Goal: Task Accomplishment & Management: Manage account settings

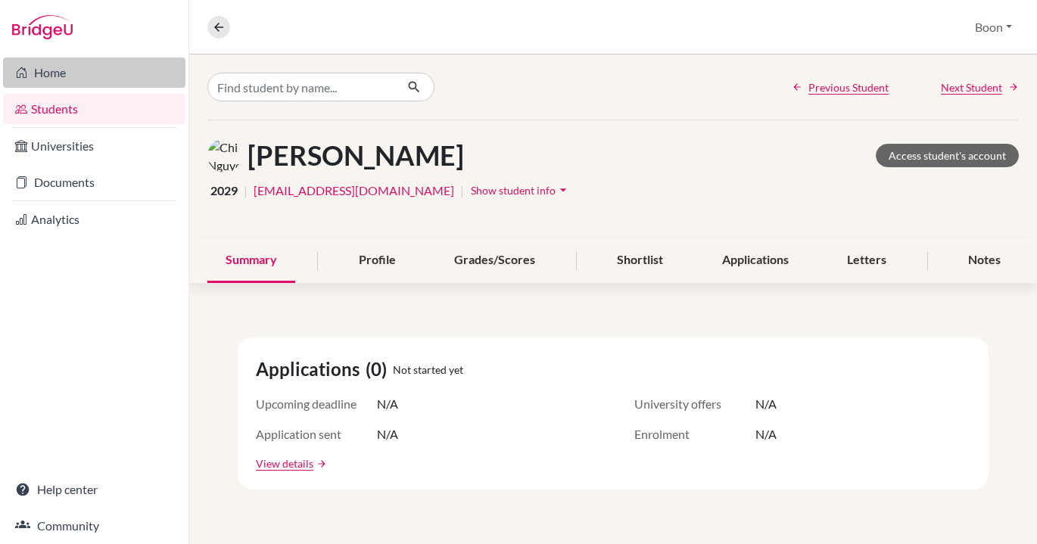
click at [60, 73] on link "Home" at bounding box center [94, 73] width 182 height 30
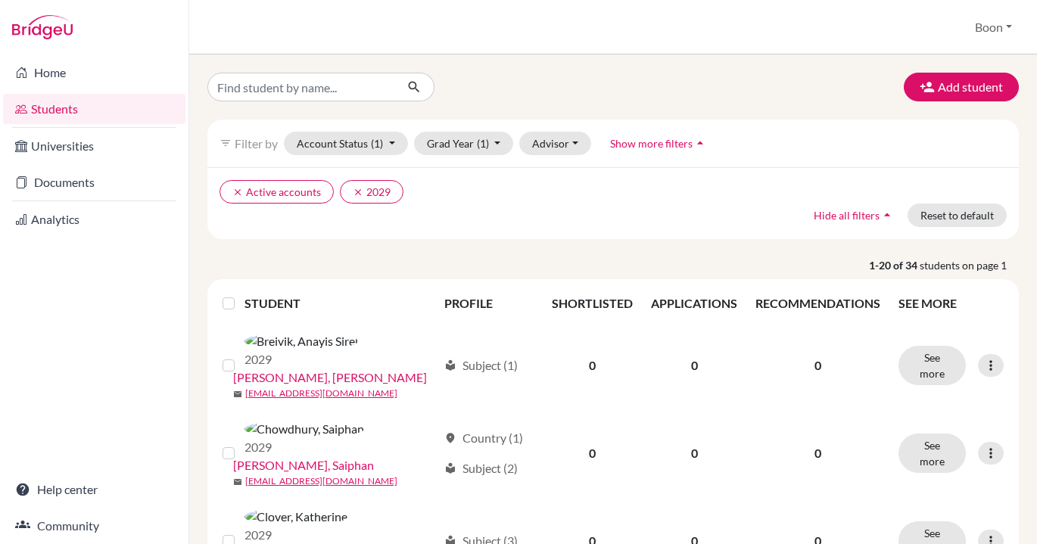
click at [620, 259] on p "1-20 of 34 students on page 1" at bounding box center [613, 265] width 834 height 16
click at [567, 76] on div "Add student" at bounding box center [613, 87] width 834 height 29
click at [201, 114] on div "Add student filter_list Filter by Account Status (1) Active accounts done Archi…" at bounding box center [613, 299] width 848 height 490
click at [527, 93] on div "Add student" at bounding box center [613, 87] width 834 height 29
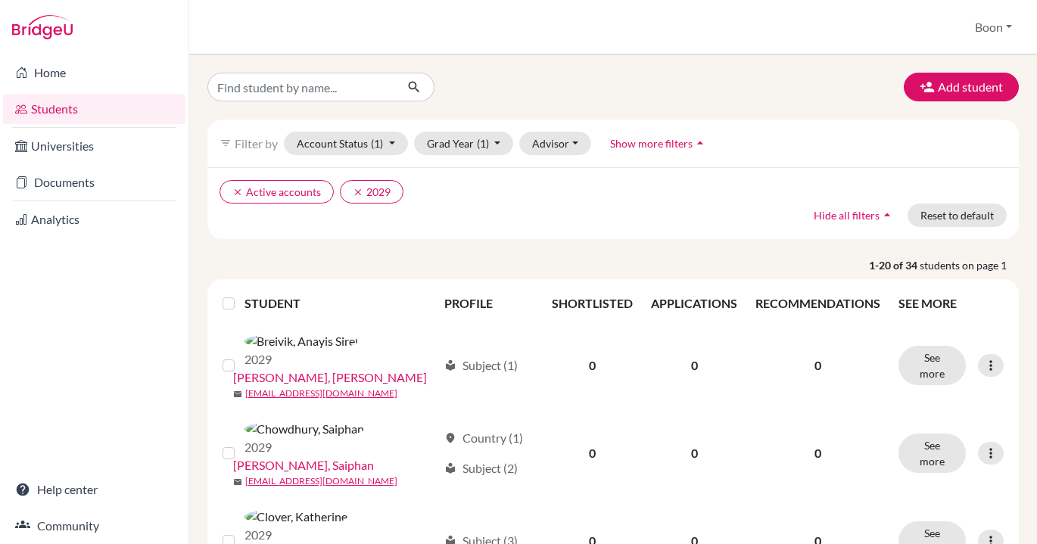
click at [505, 83] on div "Add student" at bounding box center [613, 87] width 834 height 29
click at [196, 204] on div "filter_list Filter by Account Status (1) Active accounts done Archived accounts…" at bounding box center [613, 180] width 834 height 120
click at [201, 256] on div "Add student filter_list Filter by Account Status (1) Active accounts done Archi…" at bounding box center [613, 299] width 848 height 490
click at [67, 111] on link "Students" at bounding box center [94, 109] width 182 height 30
click at [1003, 25] on button "Boon" at bounding box center [993, 27] width 51 height 29
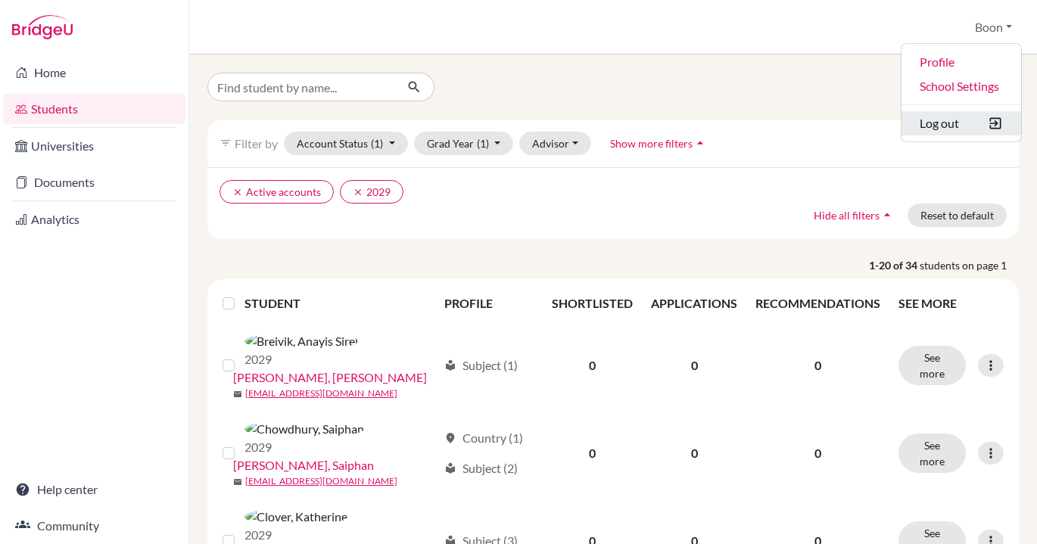
click at [942, 123] on button "Log out" at bounding box center [961, 123] width 120 height 24
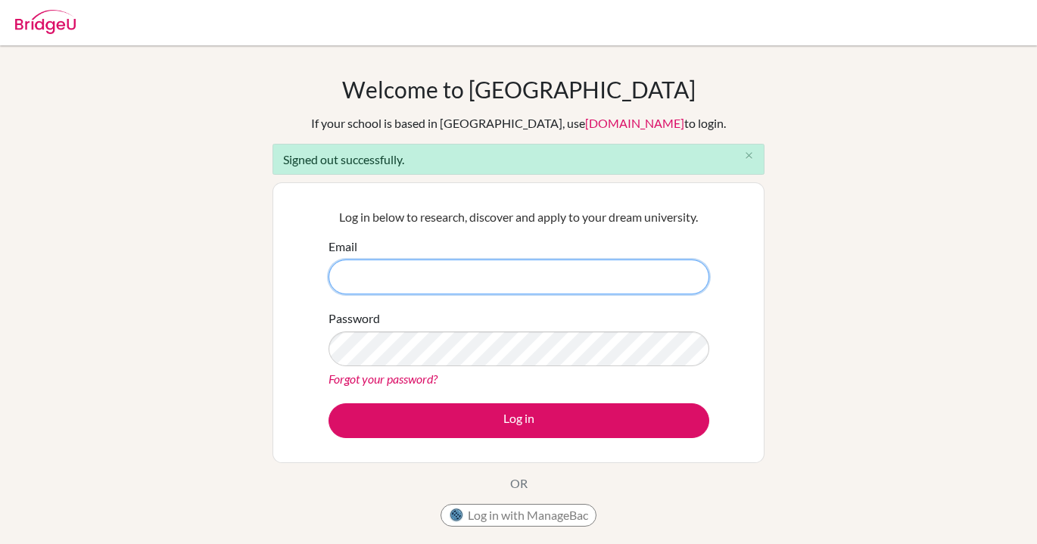
type input "[EMAIL_ADDRESS][DOMAIN_NAME]"
click at [328, 403] on button "Log in" at bounding box center [518, 420] width 381 height 35
